Goal: Transaction & Acquisition: Purchase product/service

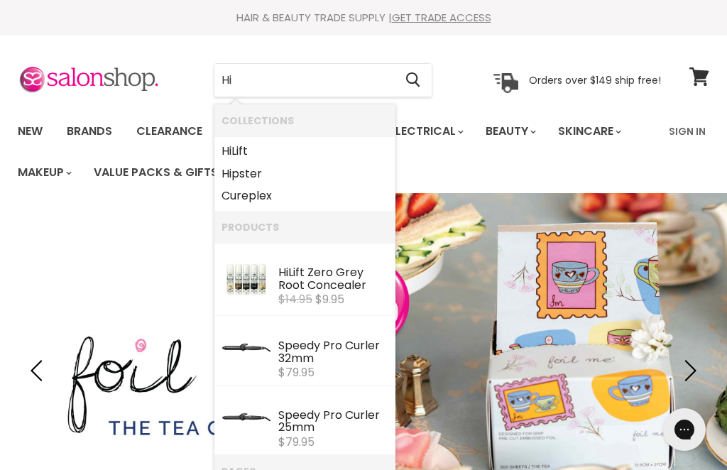
type input "H"
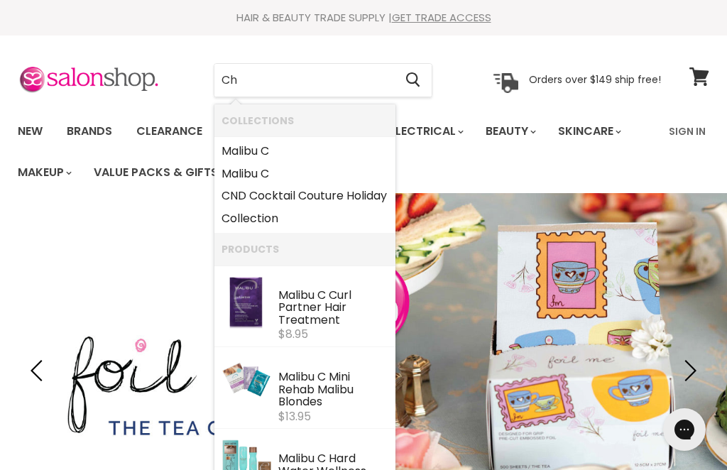
type input "Chi"
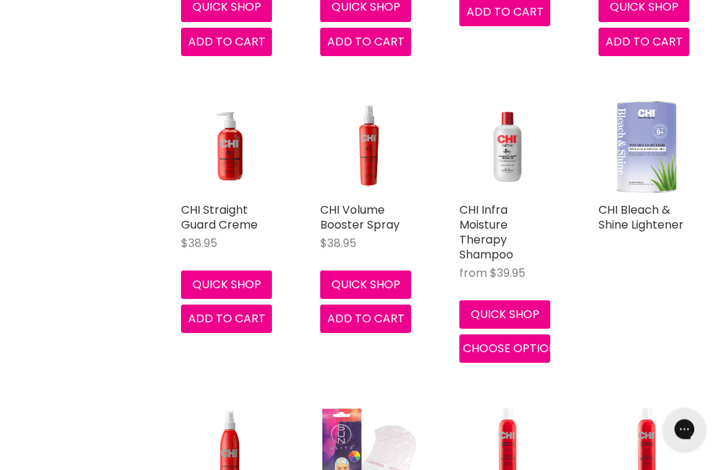
scroll to position [849, 0]
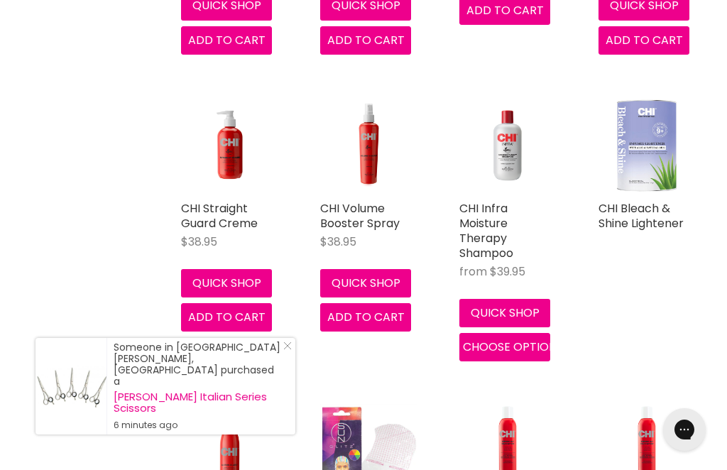
click at [507, 167] on img "Main content" at bounding box center [507, 145] width 97 height 97
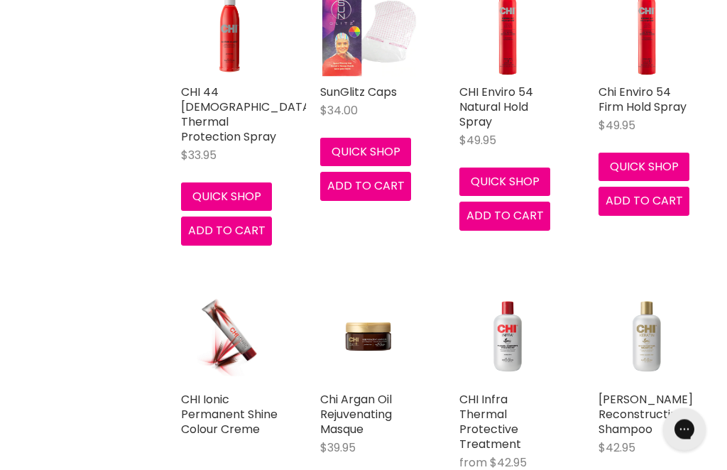
scroll to position [1277, 0]
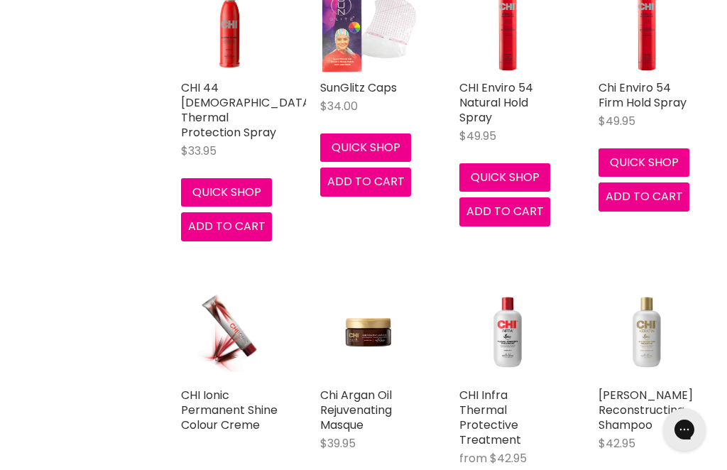
click at [241, 339] on img "Main content" at bounding box center [229, 332] width 65 height 97
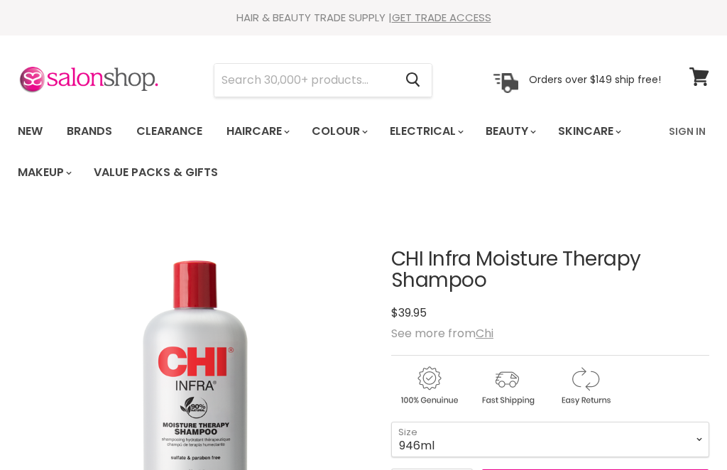
select select "946ml"
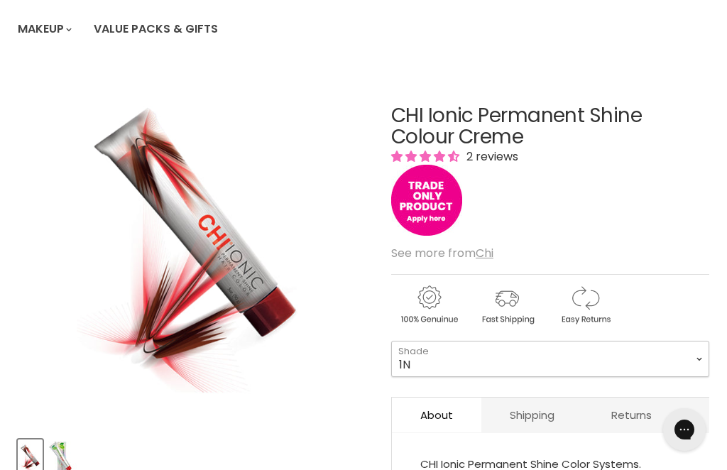
click at [441, 362] on select "1N 4A 4N 4C 4CM 4RB 4RR 4RV 6AA 6B 8A 8AA 8B 8C 8CG" at bounding box center [550, 358] width 318 height 35
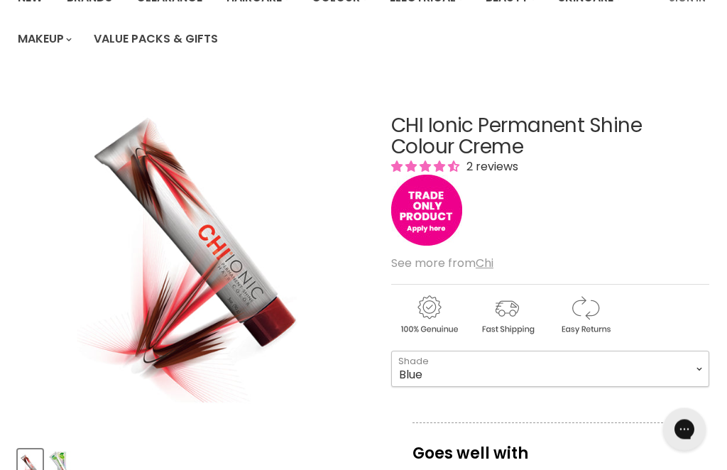
scroll to position [138, 0]
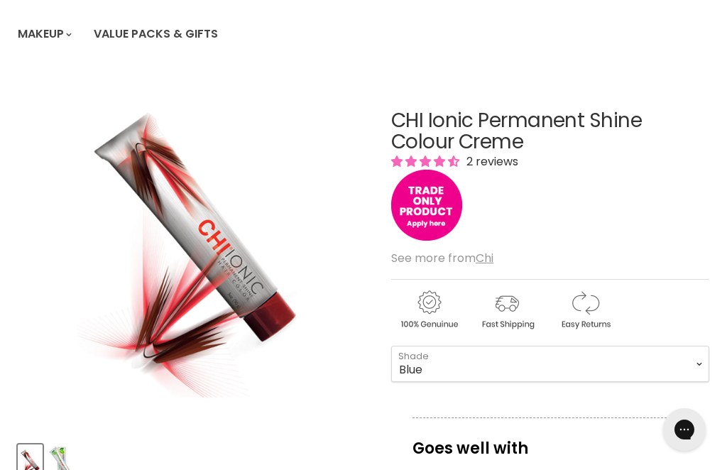
click at [63, 461] on img "Product thumbnails" at bounding box center [64, 462] width 33 height 33
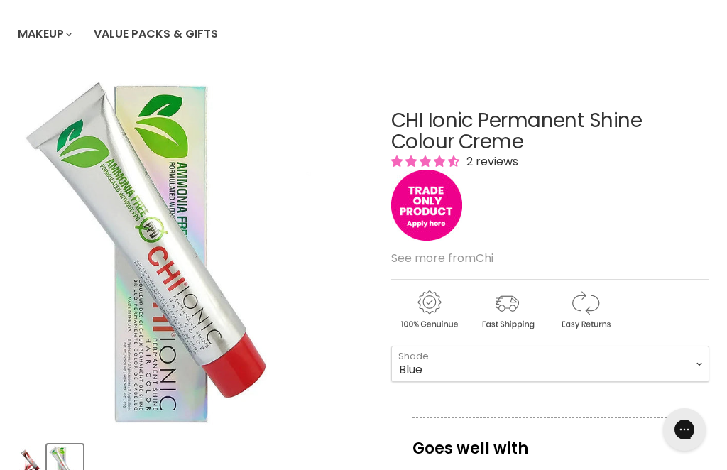
click at [33, 459] on img "Product thumbnails" at bounding box center [30, 462] width 22 height 33
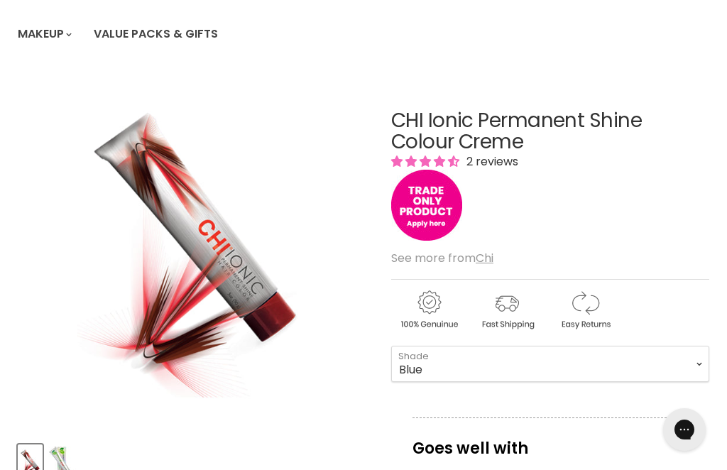
click at [72, 467] on img "Product thumbnails" at bounding box center [64, 462] width 33 height 33
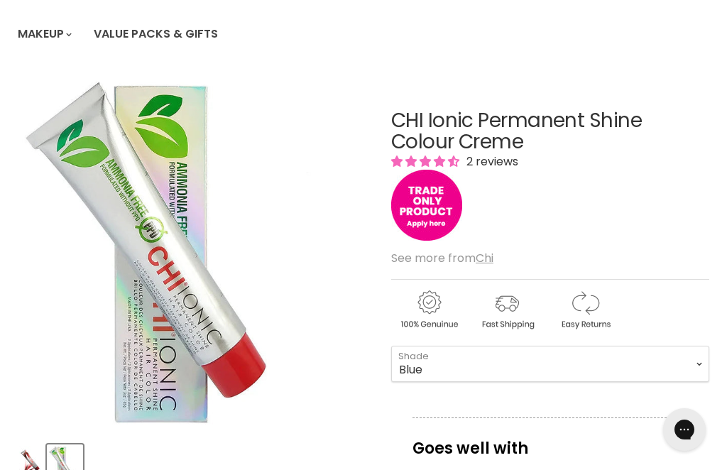
click at [28, 469] on img "Product thumbnails" at bounding box center [30, 462] width 22 height 33
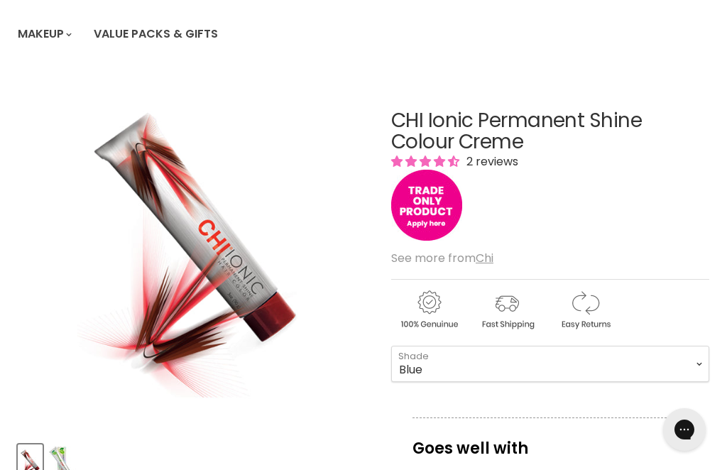
click at [66, 461] on img "Product thumbnails" at bounding box center [64, 462] width 33 height 33
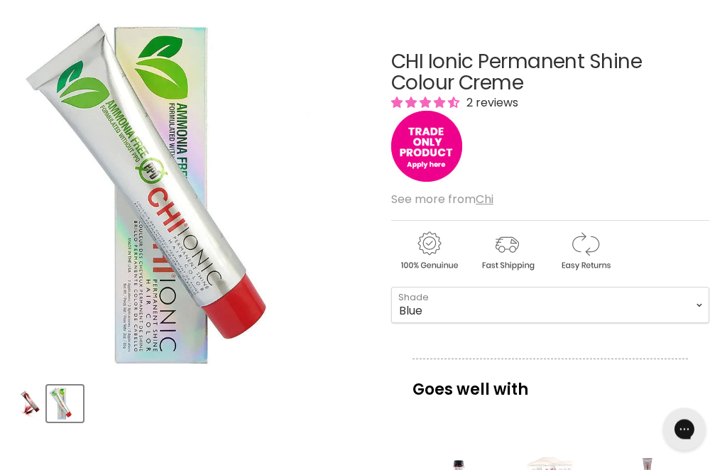
scroll to position [197, 0]
click at [436, 307] on select "1N 4A 4N 4C 4CM 4RB 4RR 4RV 6AA 6B 8A 8AA 8B 8C 8CG" at bounding box center [550, 304] width 318 height 35
select select "50-5N"
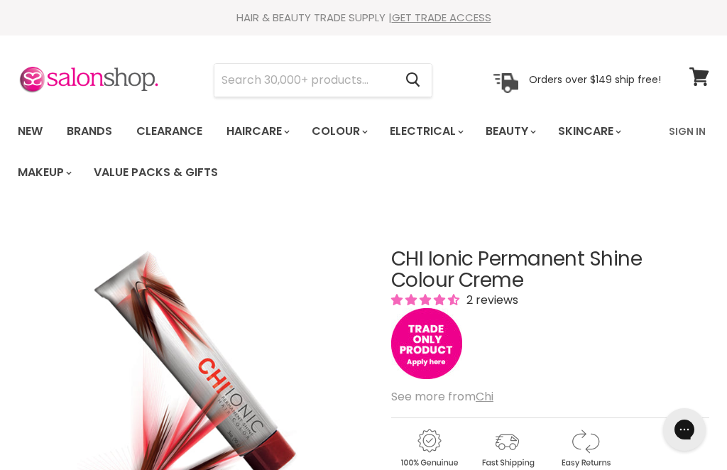
click at [92, 132] on link "Brands" at bounding box center [89, 131] width 67 height 30
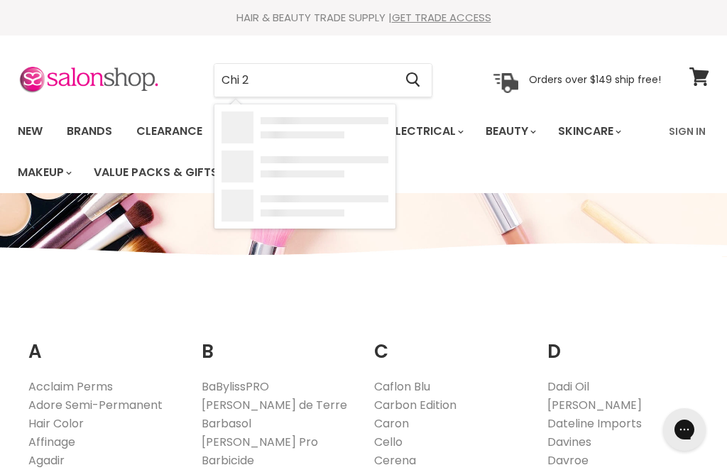
type input "Chi 20"
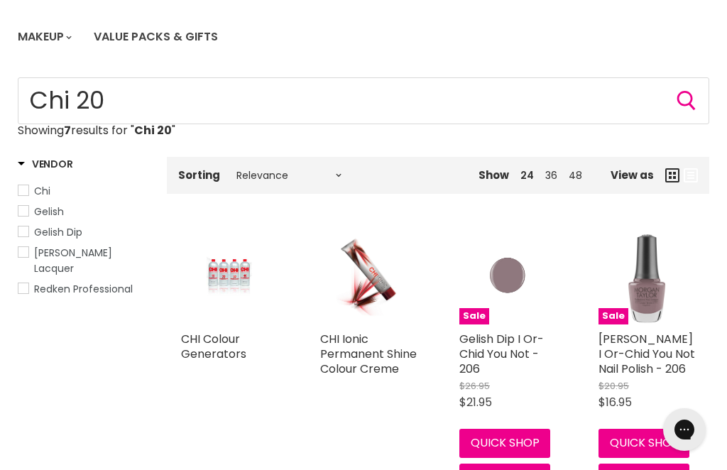
click at [229, 282] on img "Main content" at bounding box center [229, 276] width 64 height 97
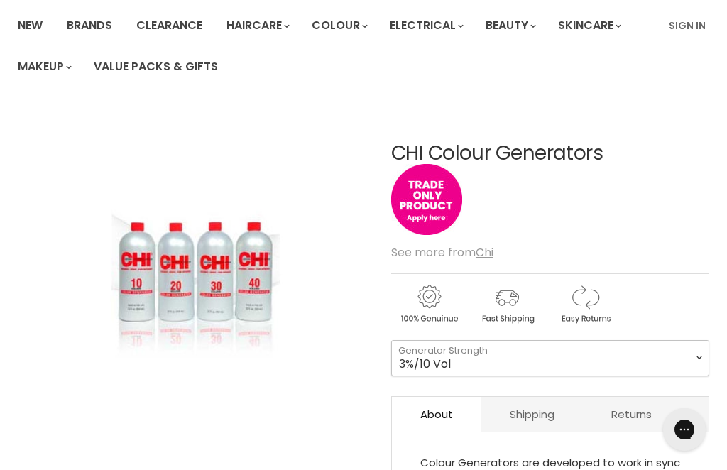
click at [697, 360] on select "3%/10 Vol 12%/40 Vol 6%/20 Vol 9%/30 Vol 1.5%/5 Vol" at bounding box center [550, 357] width 318 height 35
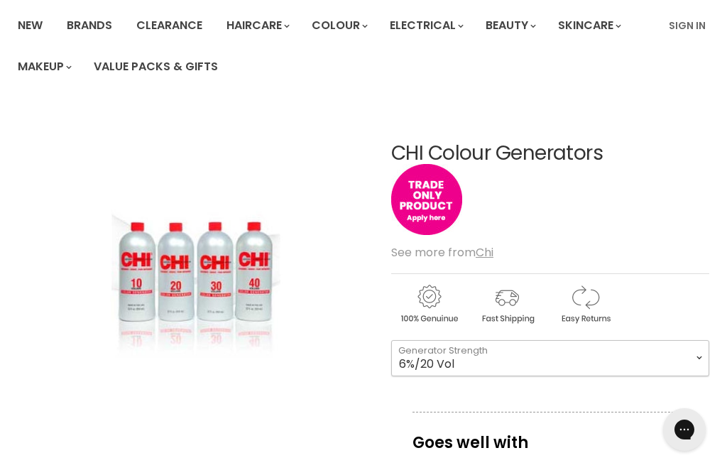
select select "6%/20 Vol"
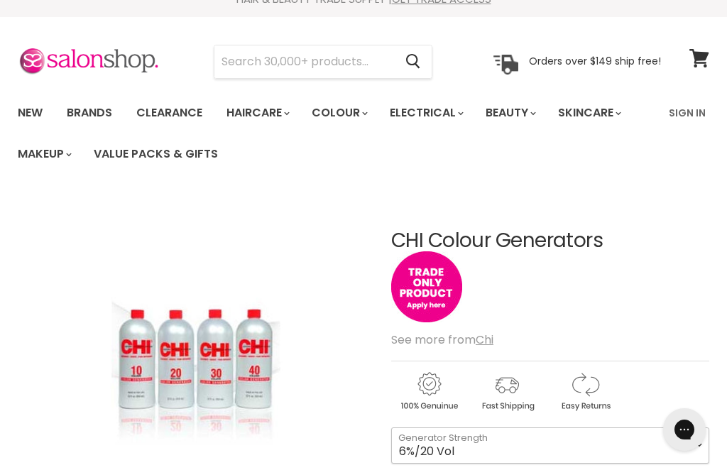
scroll to position [16, 0]
